Goal: Task Accomplishment & Management: Use online tool/utility

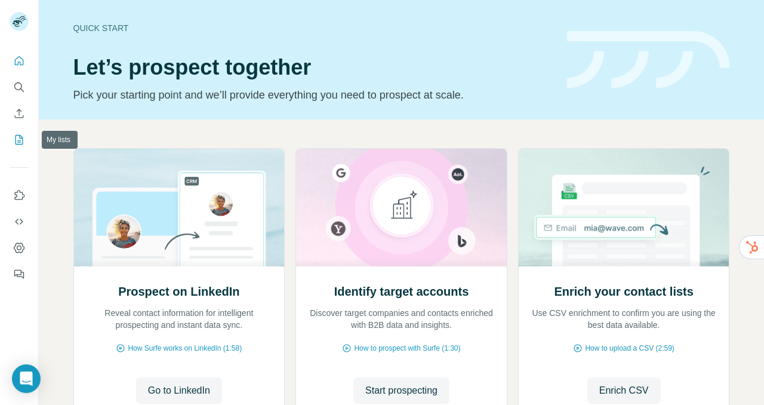
click at [18, 138] on icon "My lists" at bounding box center [19, 140] width 12 height 12
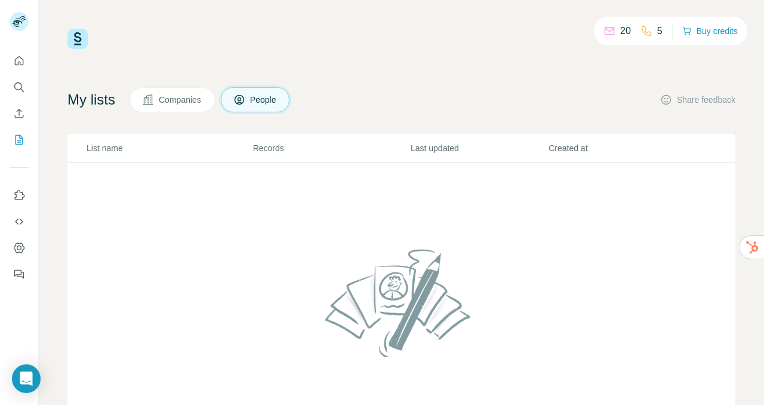
click at [198, 92] on button "Companies" at bounding box center [171, 99] width 85 height 25
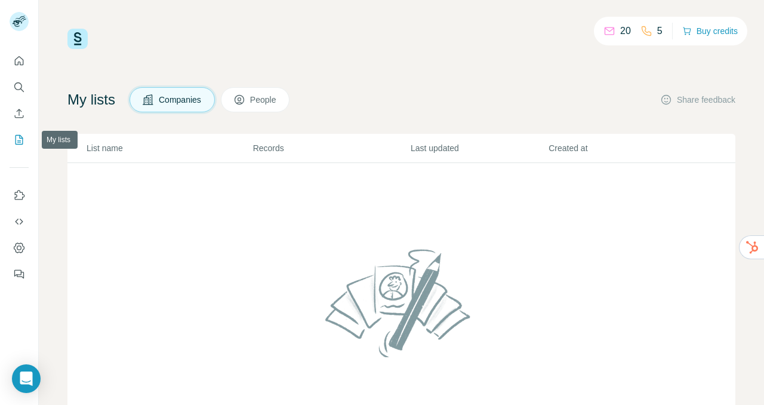
click at [18, 140] on icon "My lists" at bounding box center [20, 139] width 6 height 8
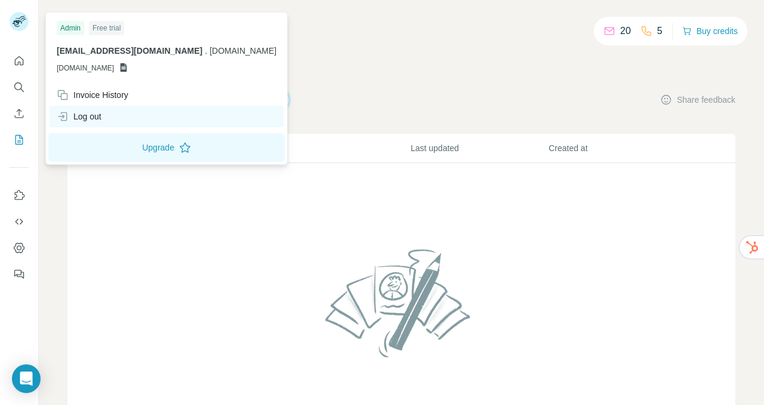
click at [101, 122] on div "Log out" at bounding box center [167, 116] width 234 height 21
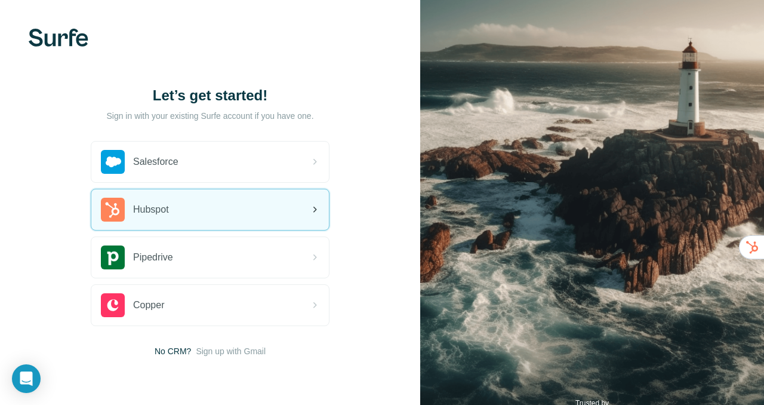
click at [164, 210] on span "Hubspot" at bounding box center [151, 209] width 36 height 14
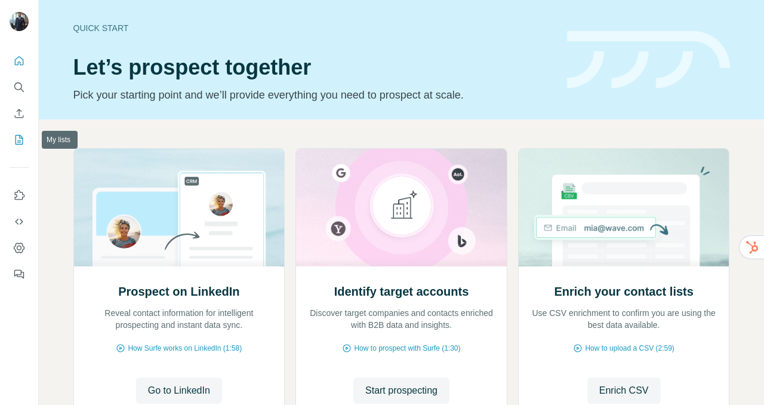
click at [18, 135] on icon "My lists" at bounding box center [19, 140] width 12 height 12
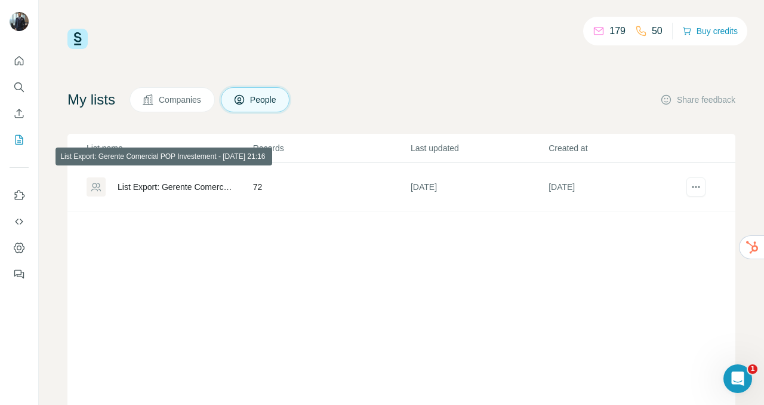
click at [143, 188] on div "List Export: Gerente Comercial POP Investement - [DATE] 21:16" at bounding box center [175, 187] width 115 height 12
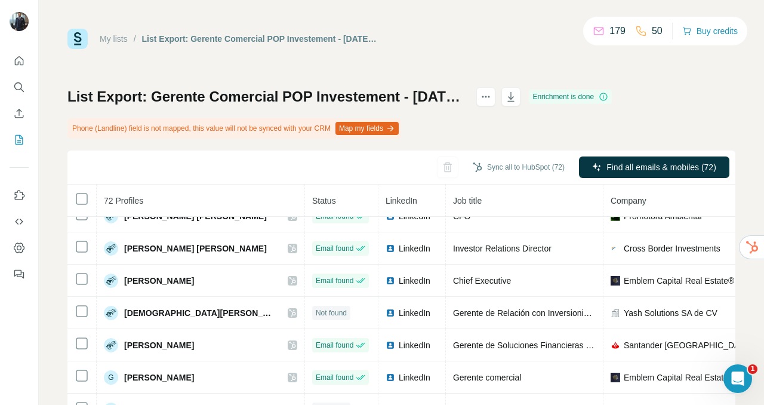
scroll to position [280, 0]
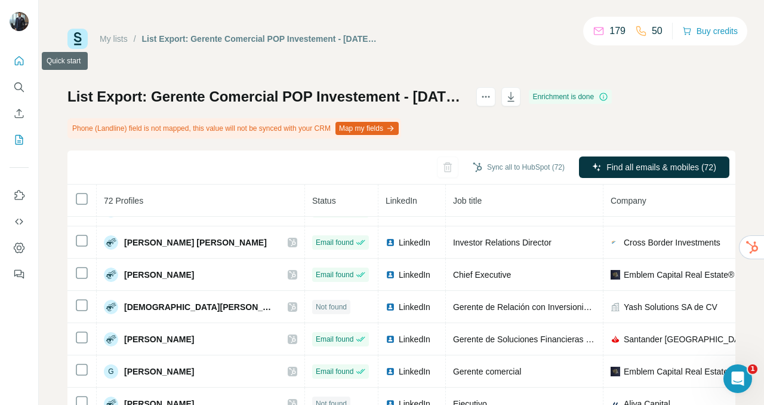
click at [18, 57] on icon "Quick start" at bounding box center [19, 61] width 12 height 12
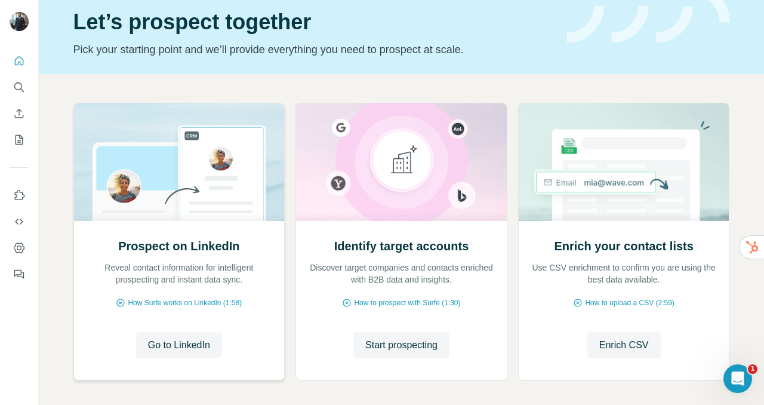
scroll to position [97, 0]
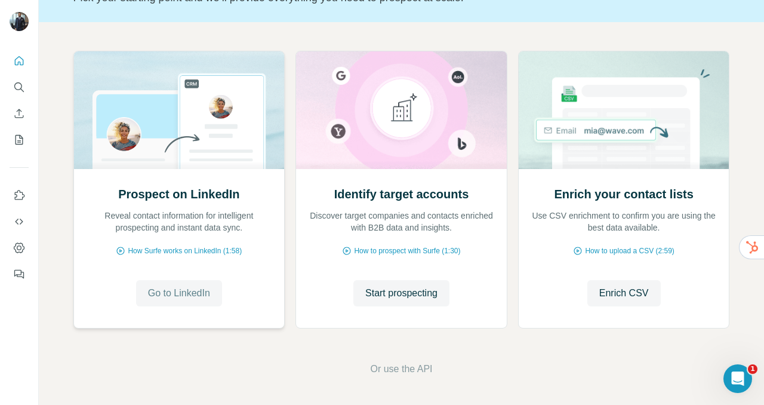
click at [190, 290] on span "Go to LinkedIn" at bounding box center [179, 293] width 62 height 14
